Goal: Check status: Check status

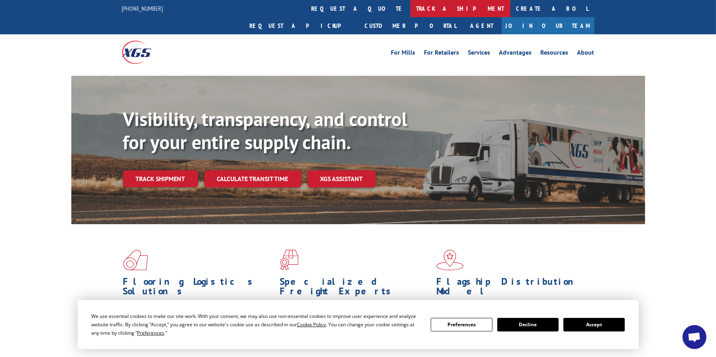
click at [298, 5] on link "track a shipment" at bounding box center [460, 8] width 100 height 17
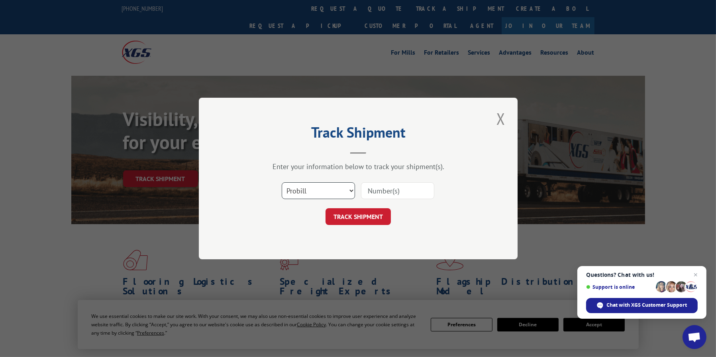
click at [298, 187] on select "Select category... Probill BOL PO" at bounding box center [318, 190] width 73 height 17
select select "bol"
click at [282, 182] on select "Select category... Probill BOL PO" at bounding box center [318, 190] width 73 height 17
click at [298, 184] on input at bounding box center [397, 190] width 73 height 17
type input "5128279"
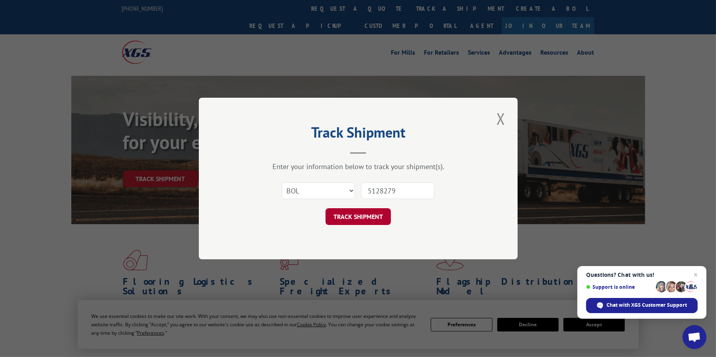
click at [298, 210] on button "TRACK SHIPMENT" at bounding box center [358, 216] width 65 height 17
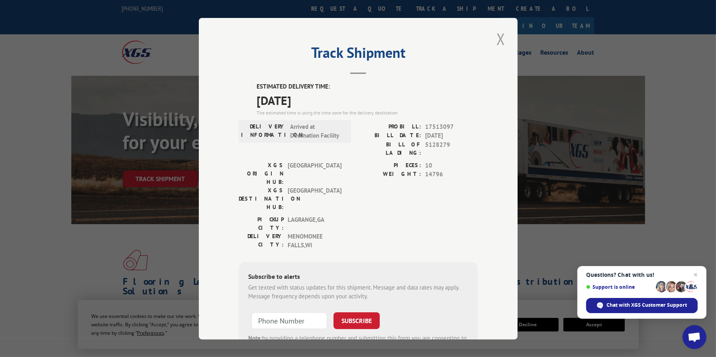
click at [298, 42] on button "Close modal" at bounding box center [501, 39] width 14 height 22
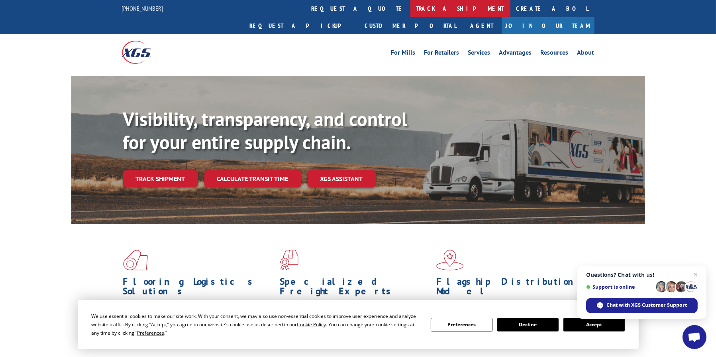
click at [298, 10] on link "track a shipment" at bounding box center [460, 8] width 100 height 17
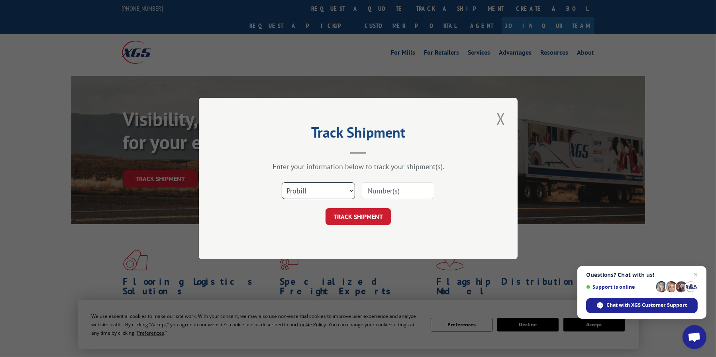
drag, startPoint x: 352, startPoint y: 190, endPoint x: 342, endPoint y: 196, distance: 11.8
click at [298, 190] on select "Select category... Probill BOL PO" at bounding box center [318, 190] width 73 height 17
select select "bol"
click at [282, 182] on select "Select category... Probill BOL PO" at bounding box center [318, 190] width 73 height 17
drag, startPoint x: 378, startPoint y: 190, endPoint x: 401, endPoint y: 178, distance: 25.9
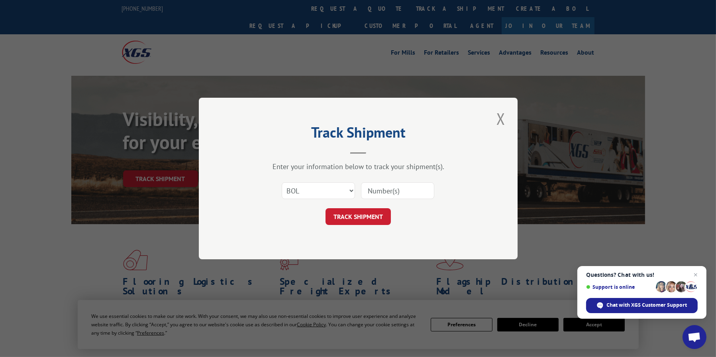
click at [298, 190] on input at bounding box center [397, 190] width 73 height 17
type input "5127542"
click at [298, 221] on button "TRACK SHIPMENT" at bounding box center [358, 216] width 65 height 17
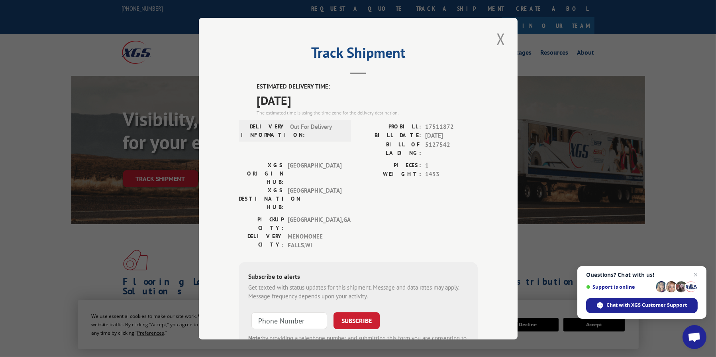
drag, startPoint x: 498, startPoint y: 35, endPoint x: 433, endPoint y: 61, distance: 69.9
click at [298, 35] on button "Close modal" at bounding box center [501, 39] width 14 height 22
